Goal: Obtain resource: Download file/media

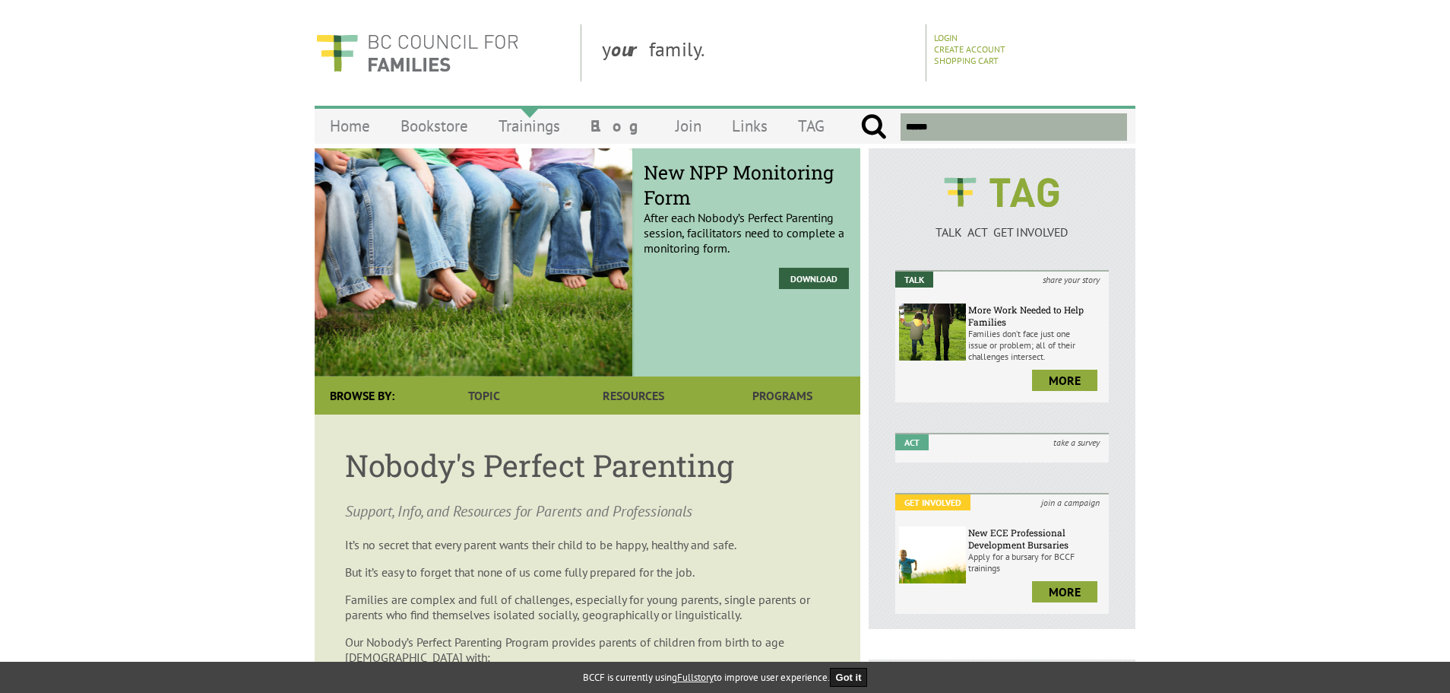
click at [522, 128] on link "Trainings" at bounding box center [529, 126] width 92 height 36
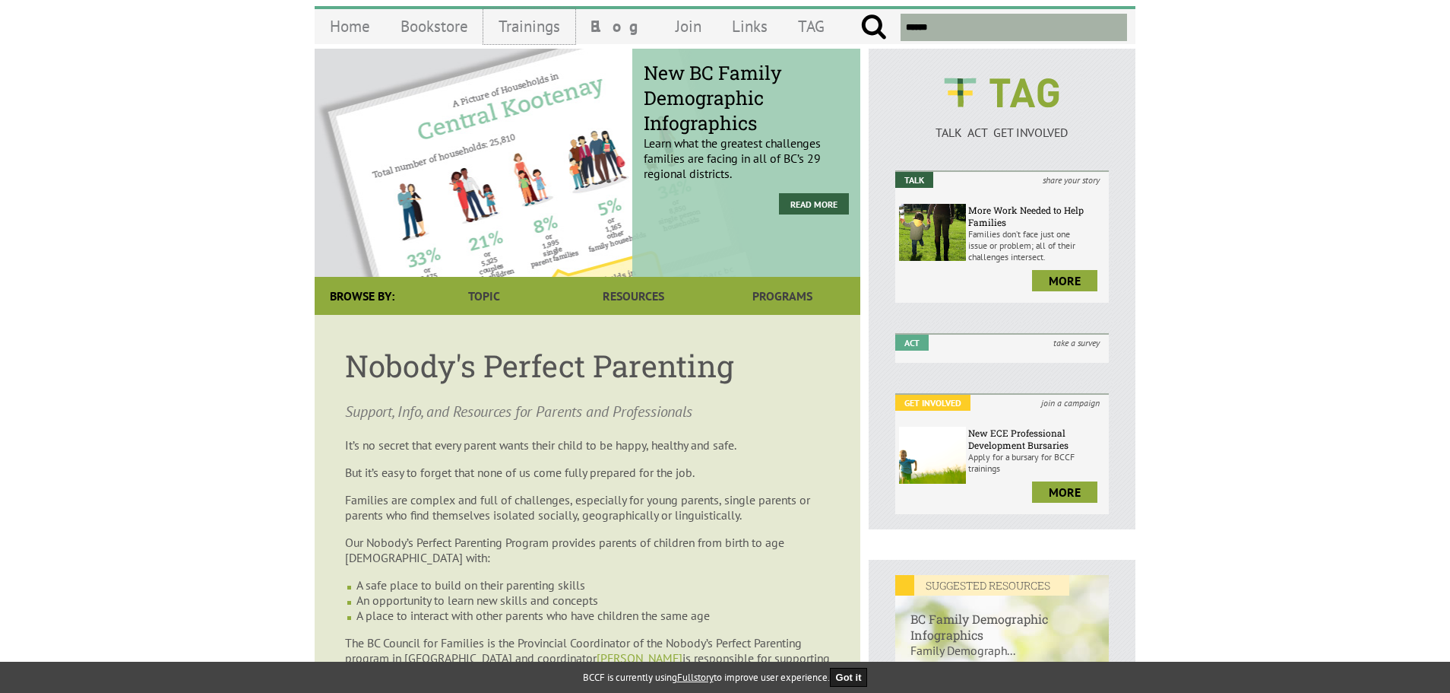
scroll to position [76, 0]
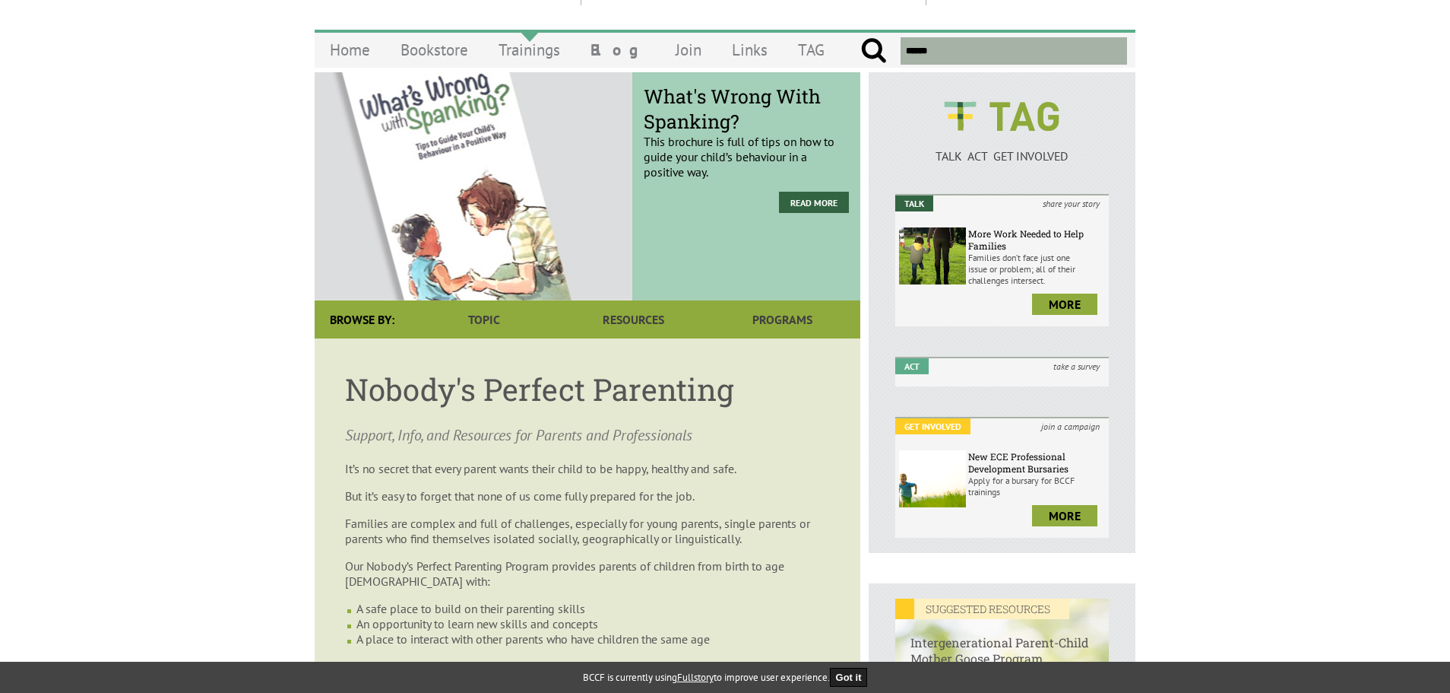
click at [520, 46] on link "Trainings" at bounding box center [529, 50] width 92 height 36
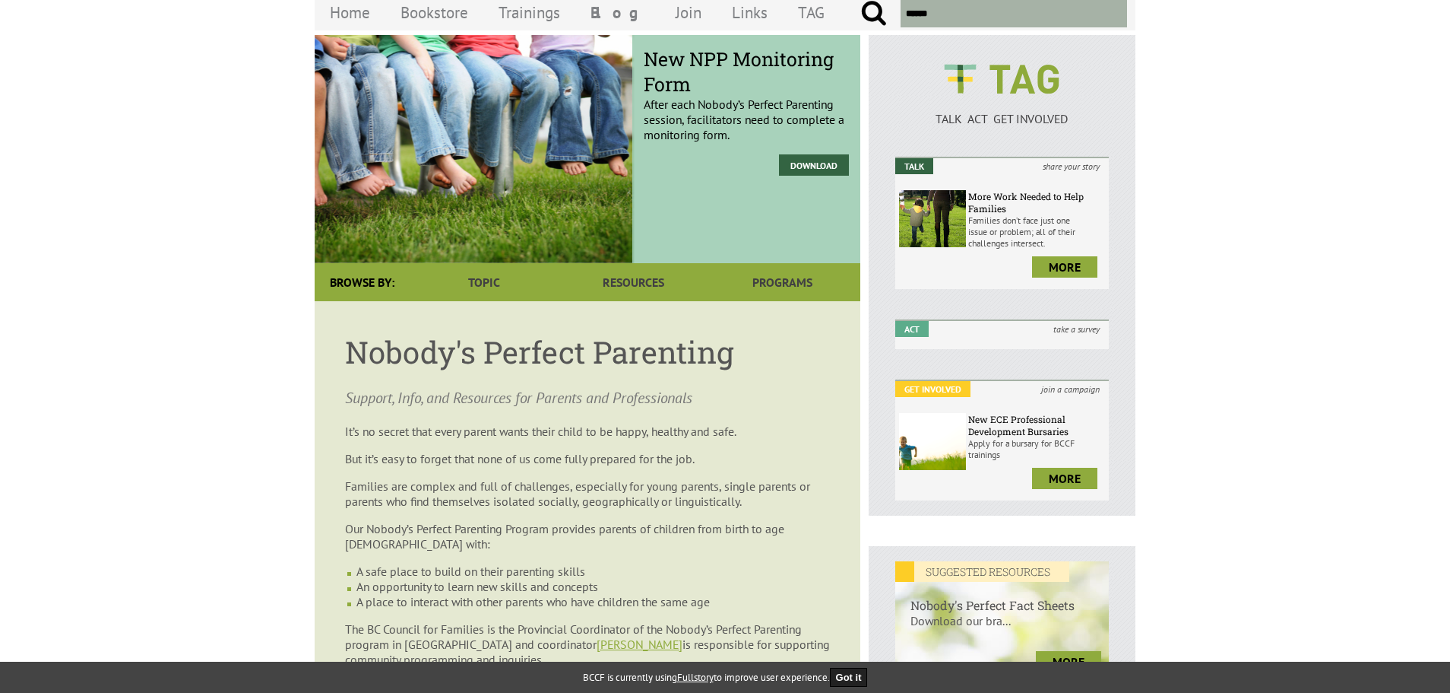
scroll to position [76, 0]
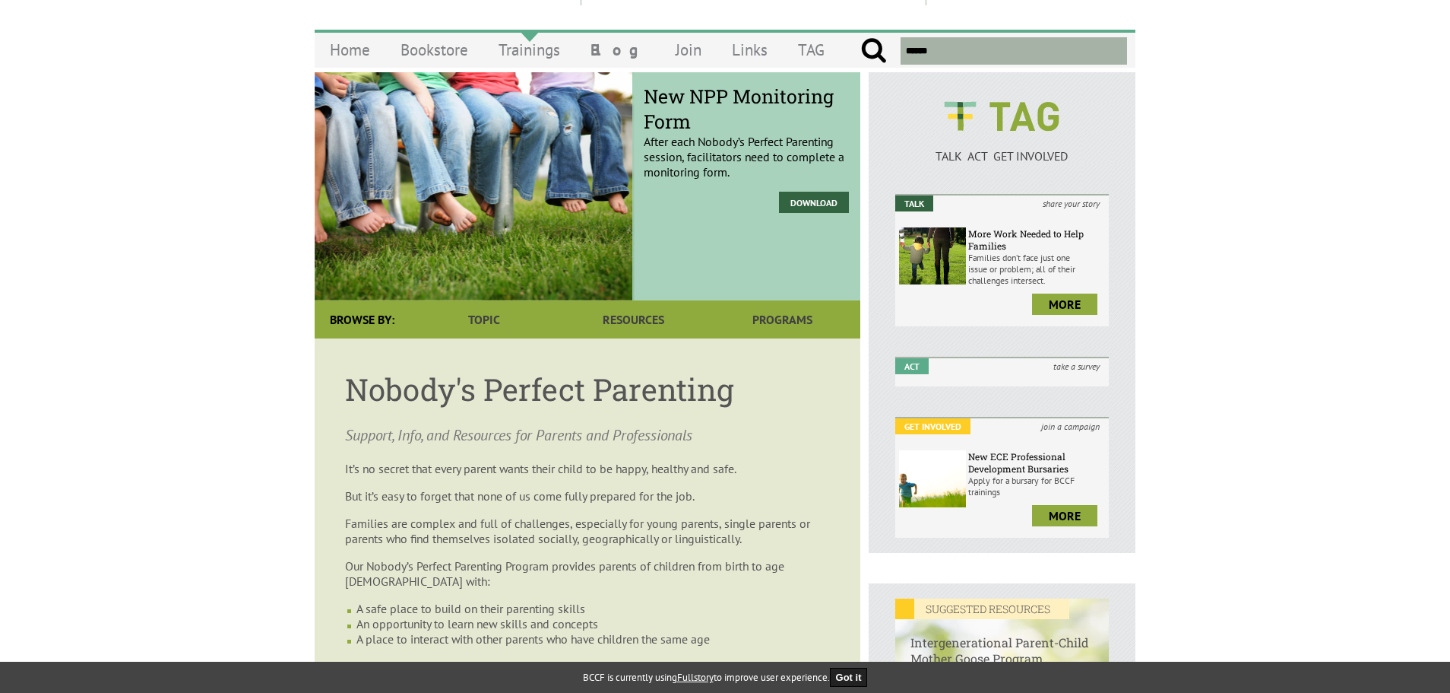
click at [523, 49] on link "Trainings" at bounding box center [529, 50] width 92 height 36
click at [518, 50] on link "Trainings" at bounding box center [529, 50] width 92 height 36
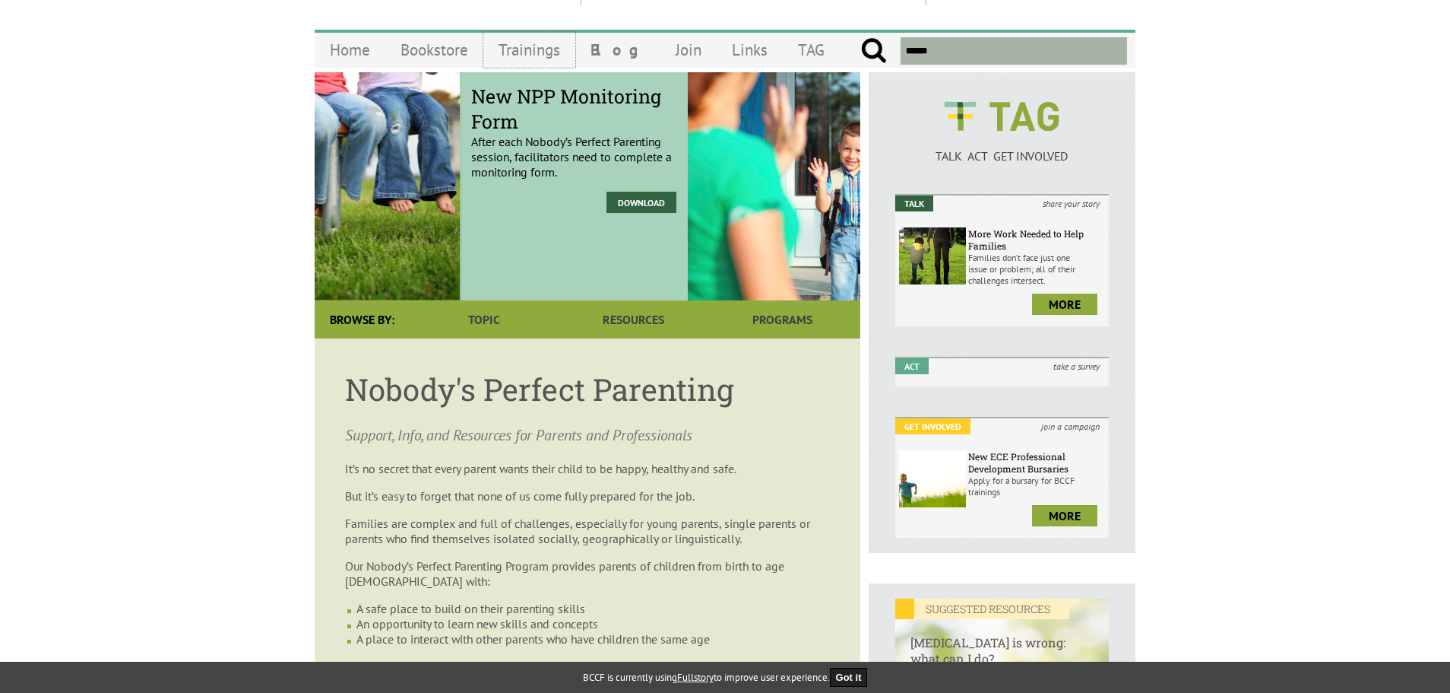
drag, startPoint x: 394, startPoint y: 204, endPoint x: 791, endPoint y: 225, distance: 398.1
click at [791, 225] on div "Tips for Success at School To help your child succeed in school, it’s important…" at bounding box center [961, 186] width 546 height 228
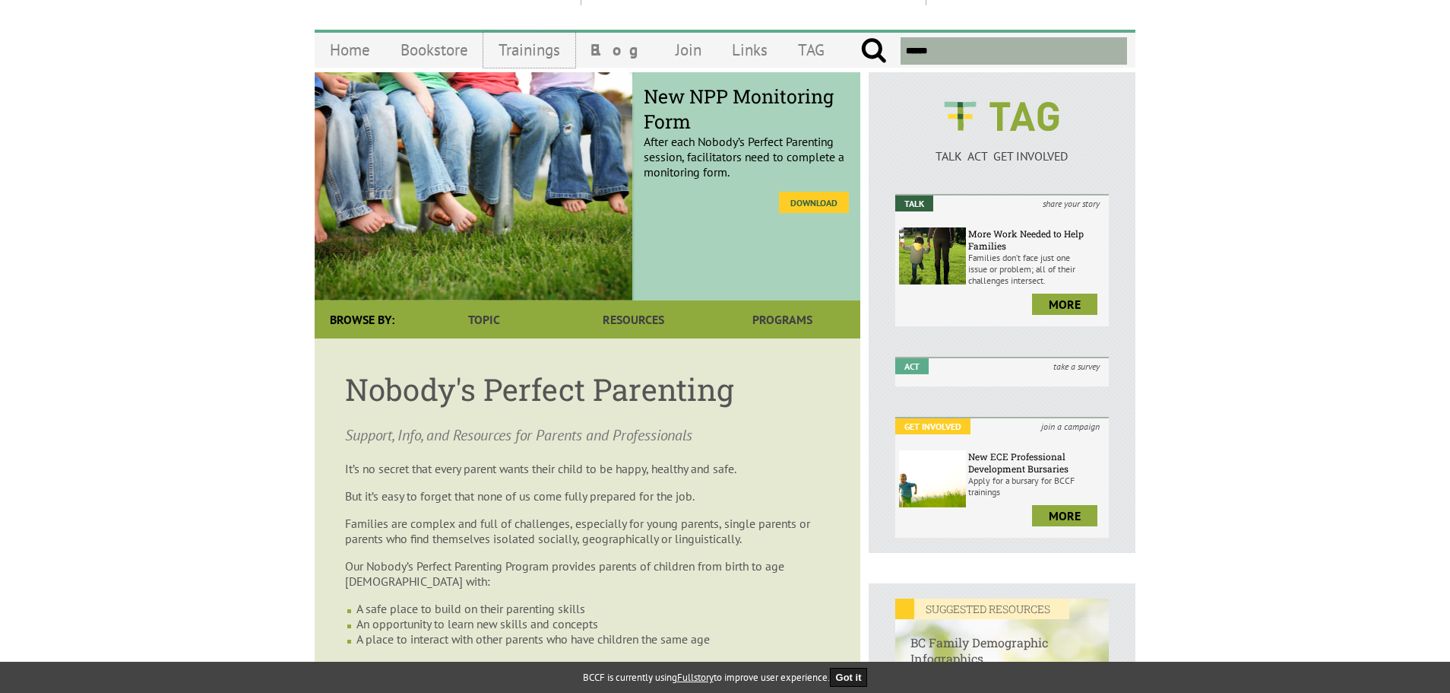
click at [814, 204] on link "Download" at bounding box center [814, 202] width 70 height 21
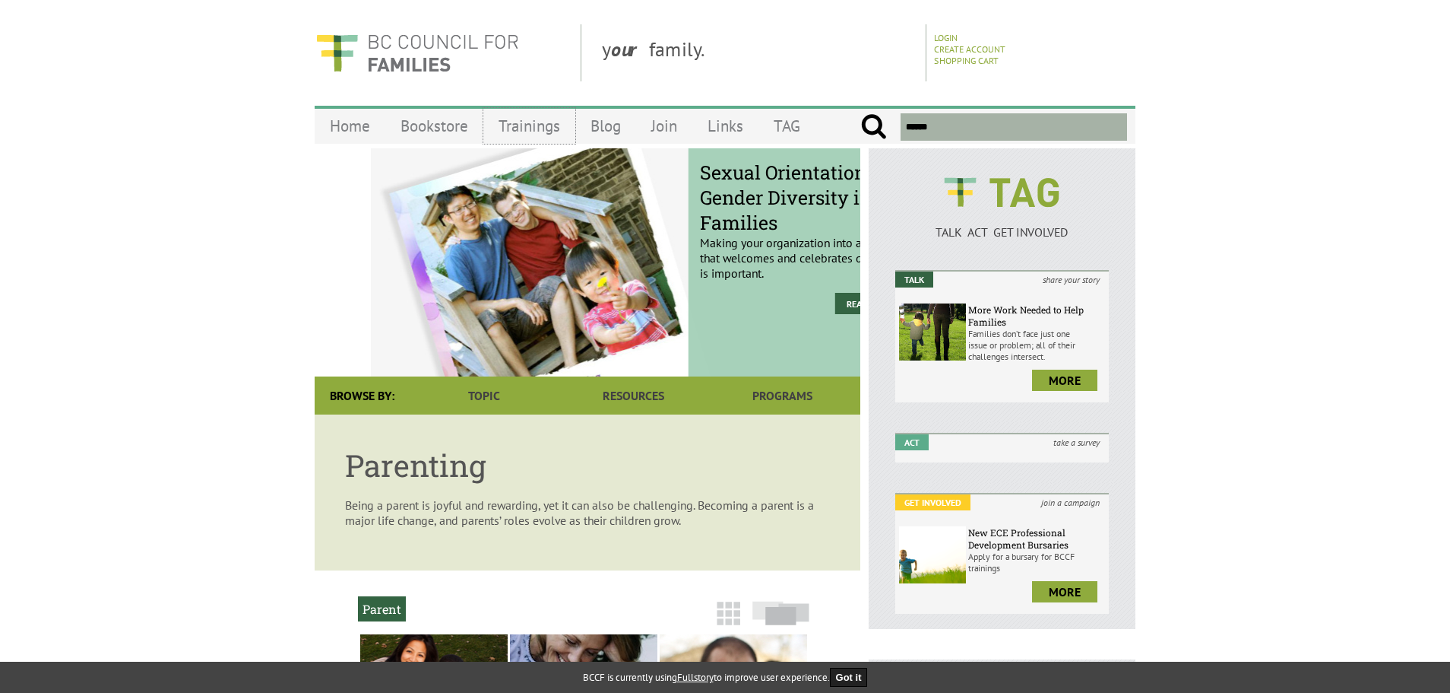
drag, startPoint x: 555, startPoint y: 302, endPoint x: 880, endPoint y: 277, distance: 326.3
click at [871, 277] on div "Sexual Orientation & Gender Diversity in Families Making your organization into…" at bounding box center [725, 573] width 821 height 851
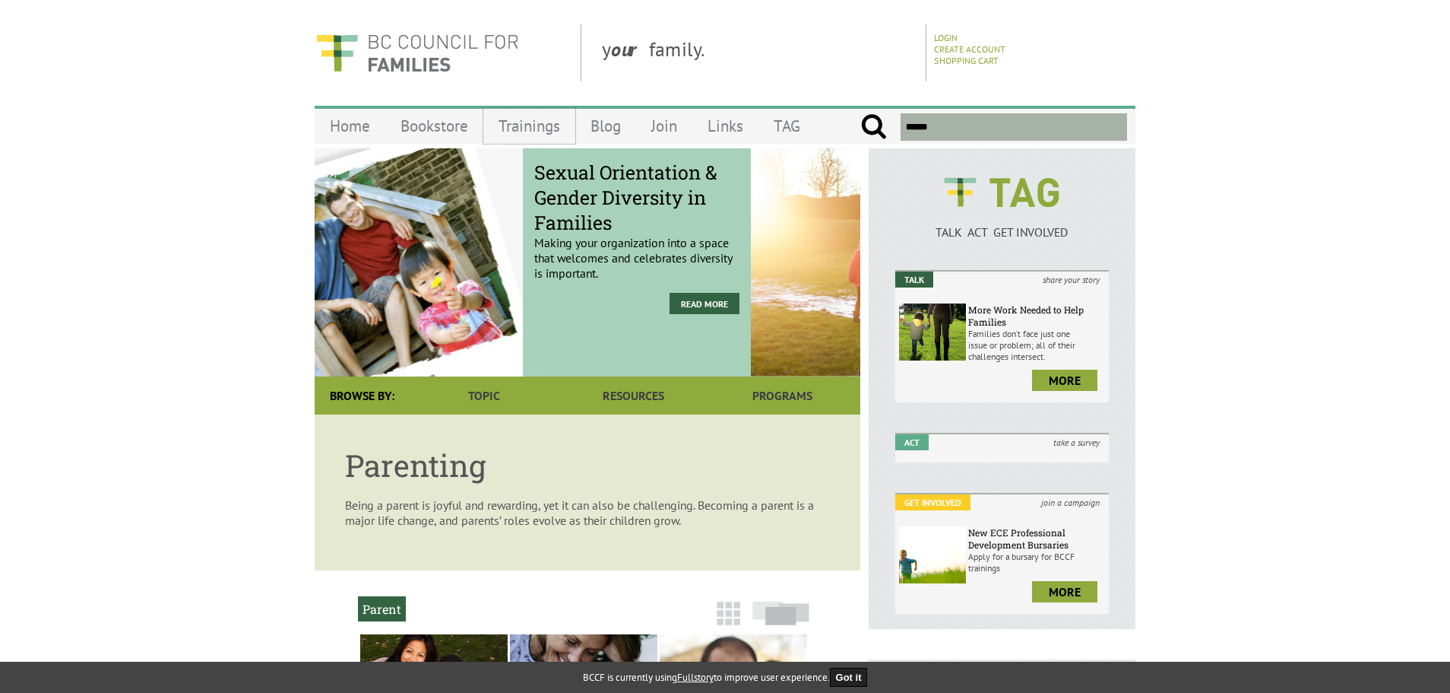
drag, startPoint x: 678, startPoint y: 277, endPoint x: 390, endPoint y: 277, distance: 288.1
click at [534, 277] on p "Making your organization into a space that welcomes and celebrates diversity is…" at bounding box center [636, 226] width 205 height 109
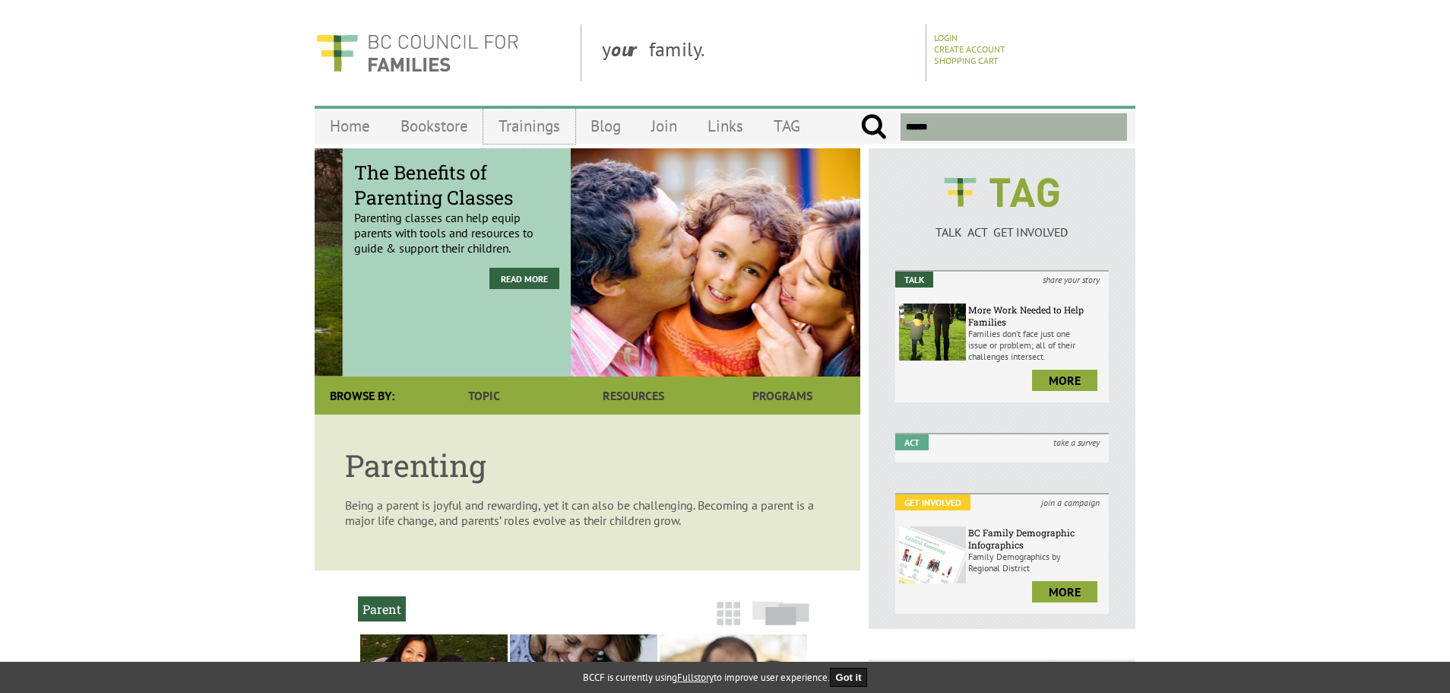
drag, startPoint x: 639, startPoint y: 273, endPoint x: 322, endPoint y: 273, distance: 316.2
click at [343, 273] on div "The Benefits of Parenting Classes Parenting classes can help equip parents with…" at bounding box center [457, 262] width 228 height 228
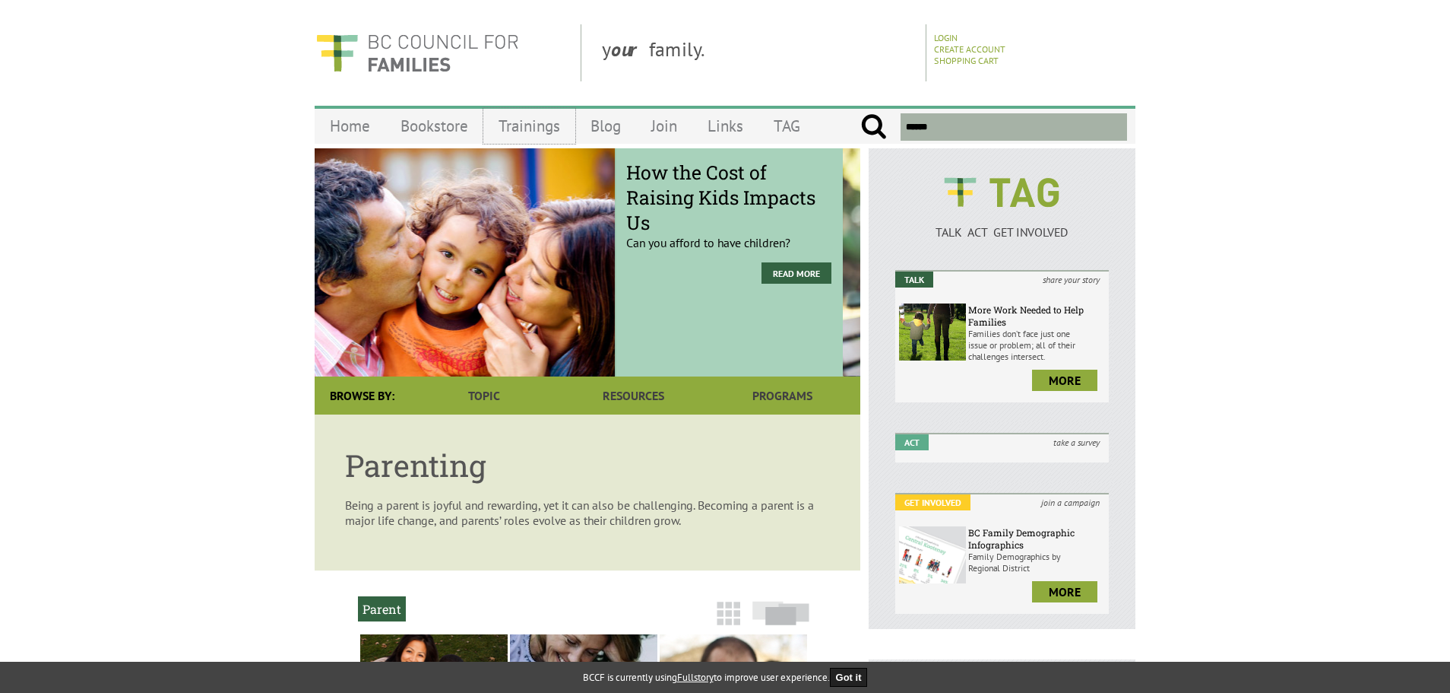
drag, startPoint x: 593, startPoint y: 278, endPoint x: 363, endPoint y: 278, distance: 229.6
click at [363, 278] on div "How the Cost of Raising Kids Impacts Us Can you afford to have children? Read M…" at bounding box center [570, 262] width 546 height 228
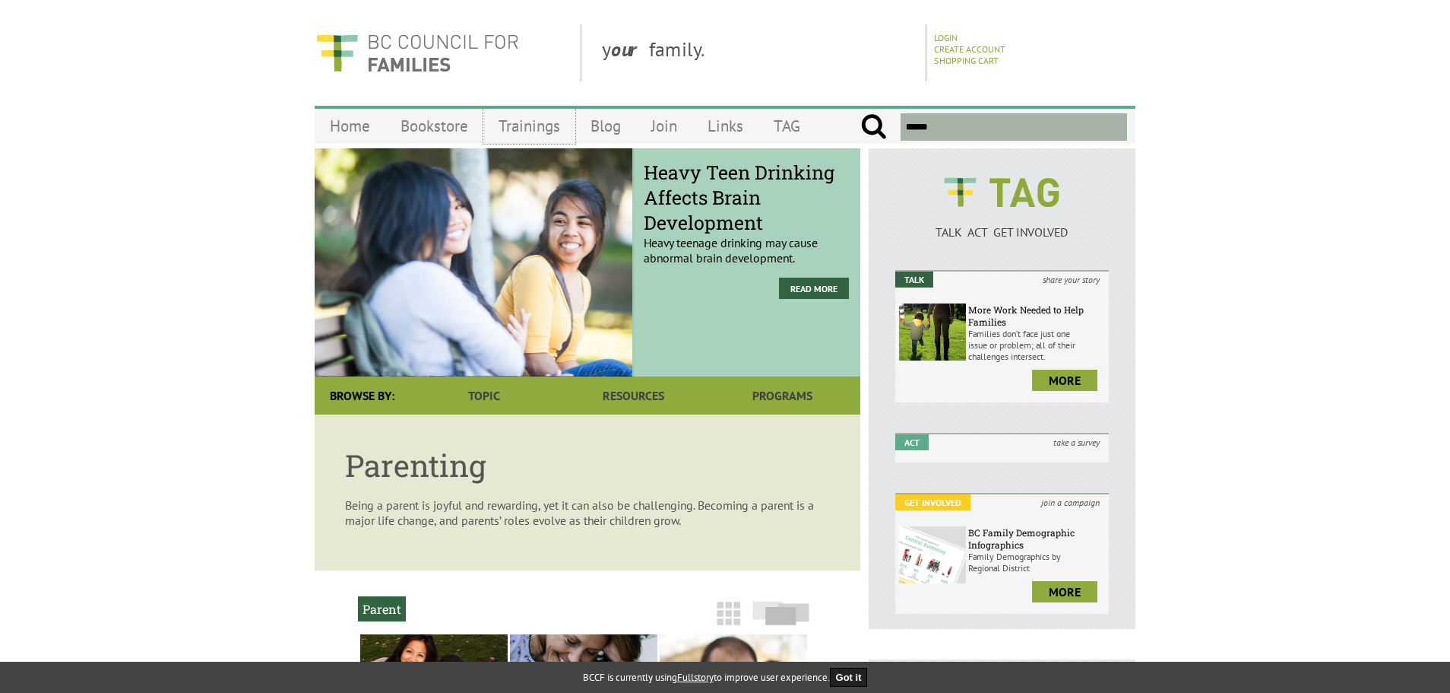
drag, startPoint x: 601, startPoint y: 275, endPoint x: 296, endPoint y: 275, distance: 304.1
click at [296, 275] on body "y our family. Login Create Account Shopping Cart Menu Home Bookstore Trainings …" at bounding box center [725, 668] width 1450 height 1289
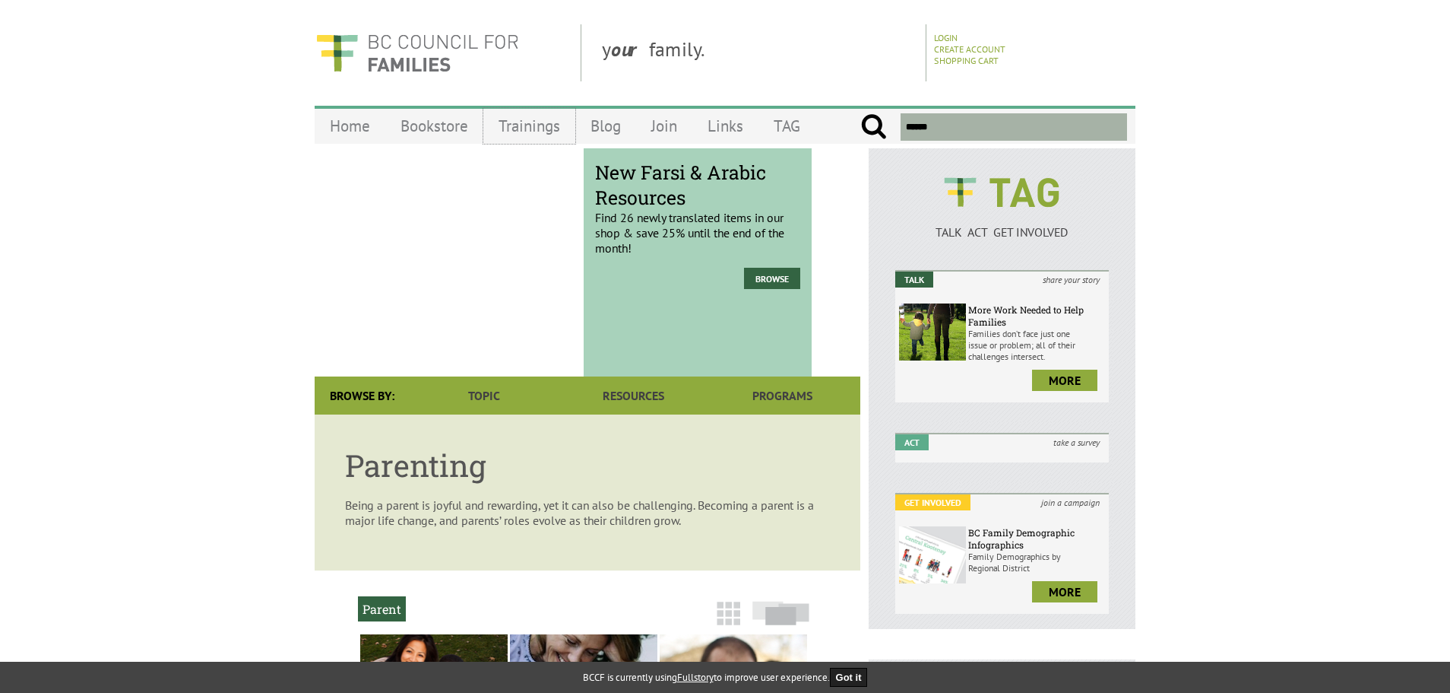
drag, startPoint x: 632, startPoint y: 262, endPoint x: 367, endPoint y: 262, distance: 265.3
click at [368, 262] on div "New Farsi & Arabic Resources Find 26 newly translated items in our shop & save …" at bounding box center [539, 262] width 546 height 228
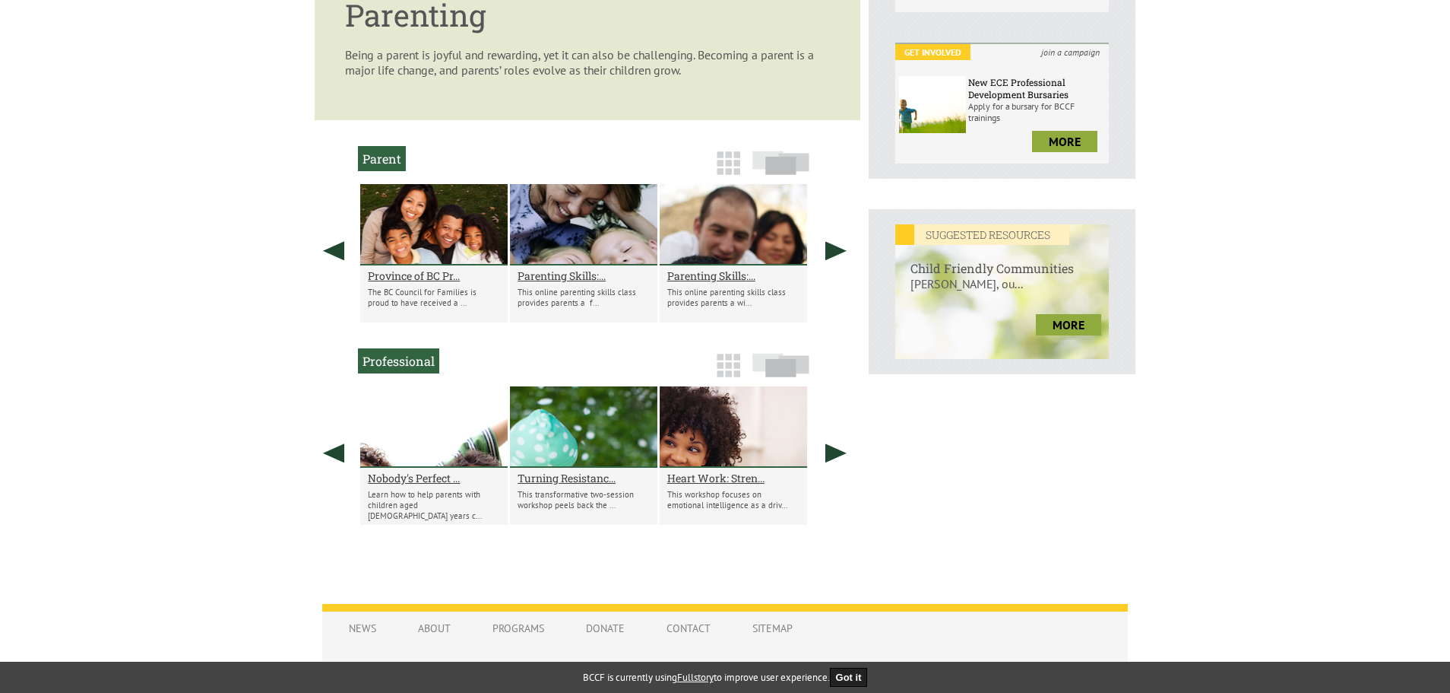
scroll to position [456, 0]
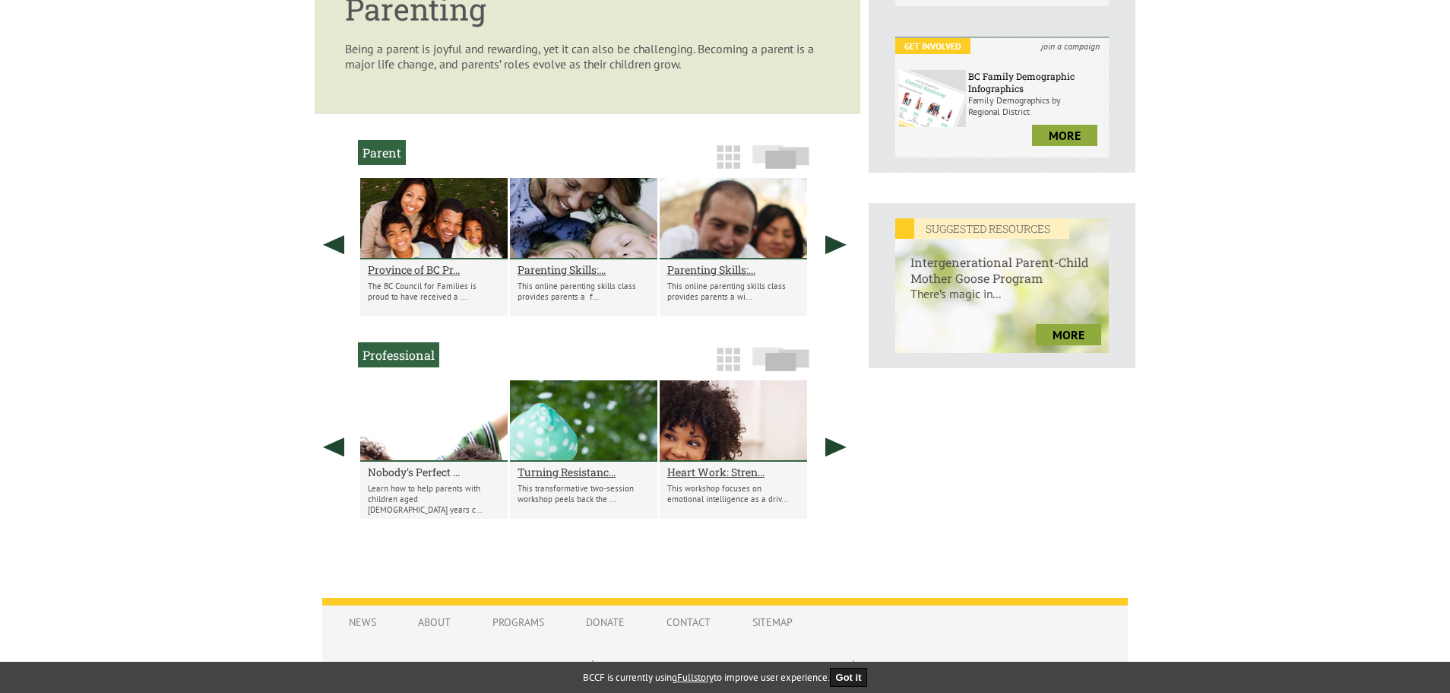
click at [398, 468] on h2 "Nobody's Perfect ..." at bounding box center [434, 471] width 132 height 14
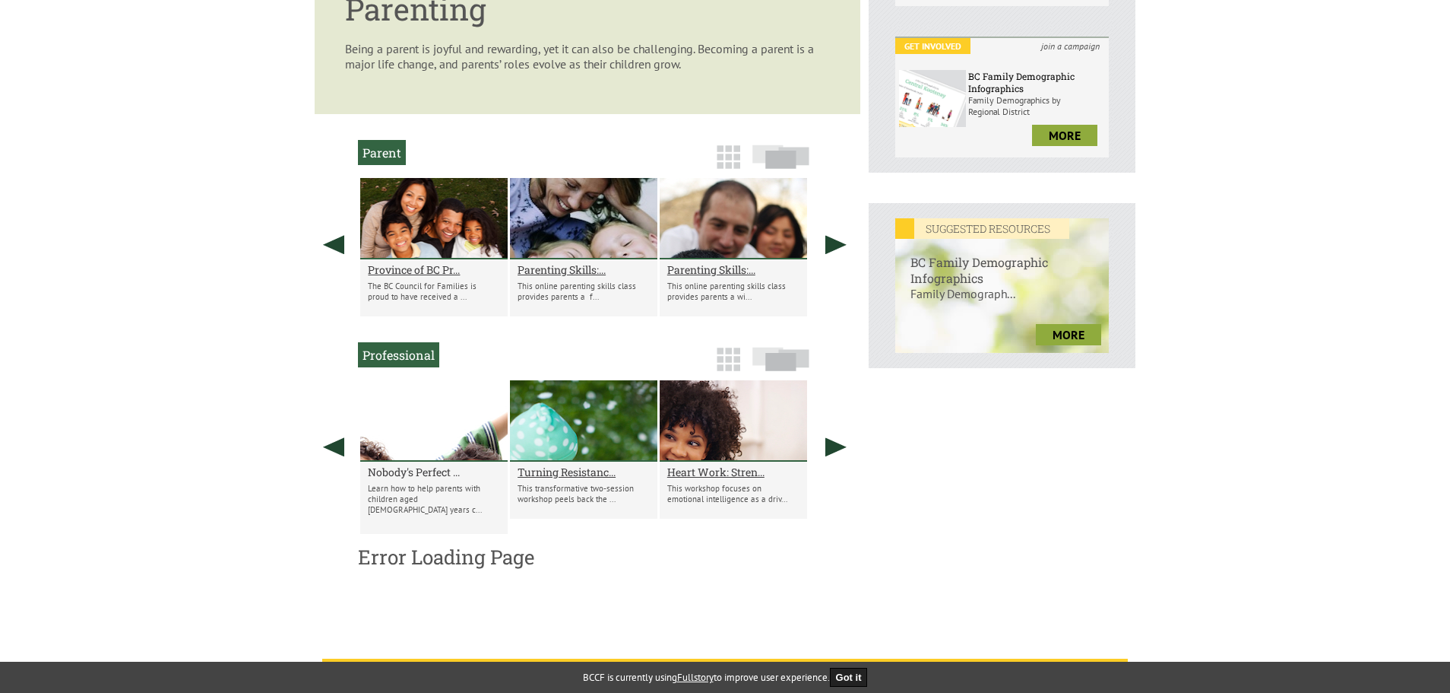
click at [401, 469] on h2 "Nobody's Perfect ..." at bounding box center [434, 471] width 132 height 14
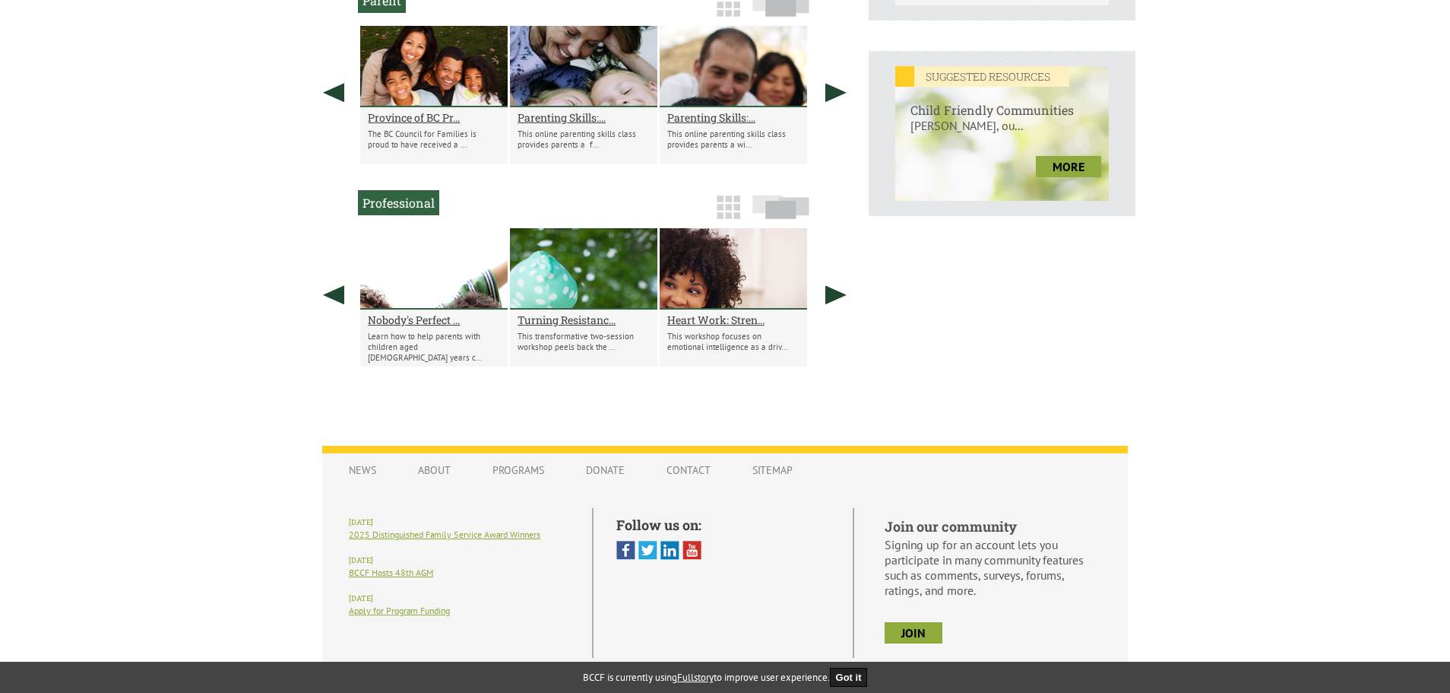
scroll to position [638, 0]
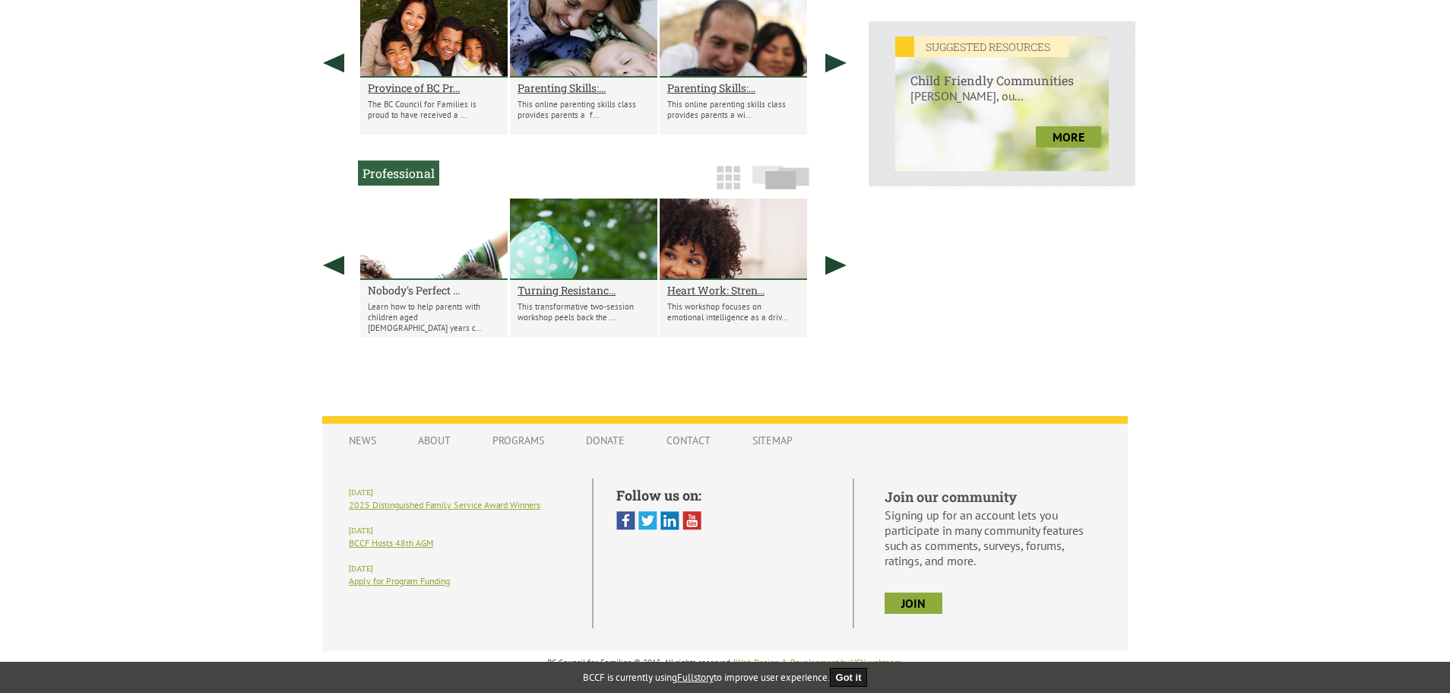
click at [391, 291] on h2 "Nobody's Perfect ..." at bounding box center [434, 290] width 132 height 14
